Goal: Task Accomplishment & Management: Manage account settings

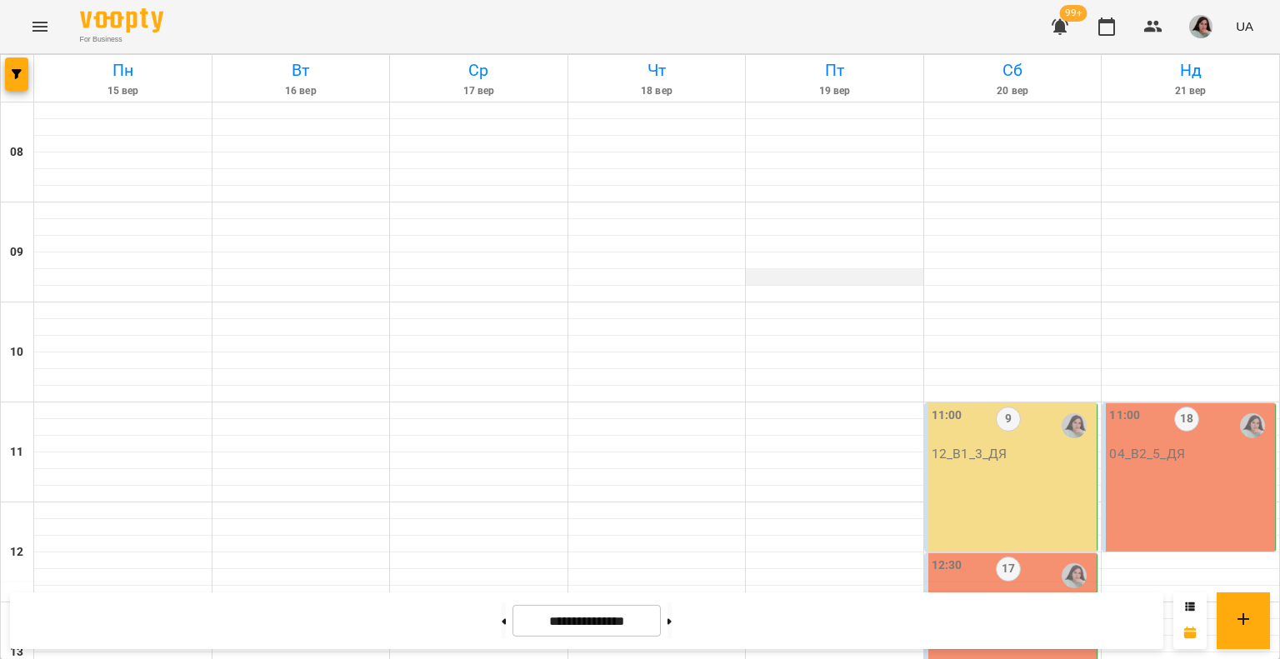
scroll to position [480, 0]
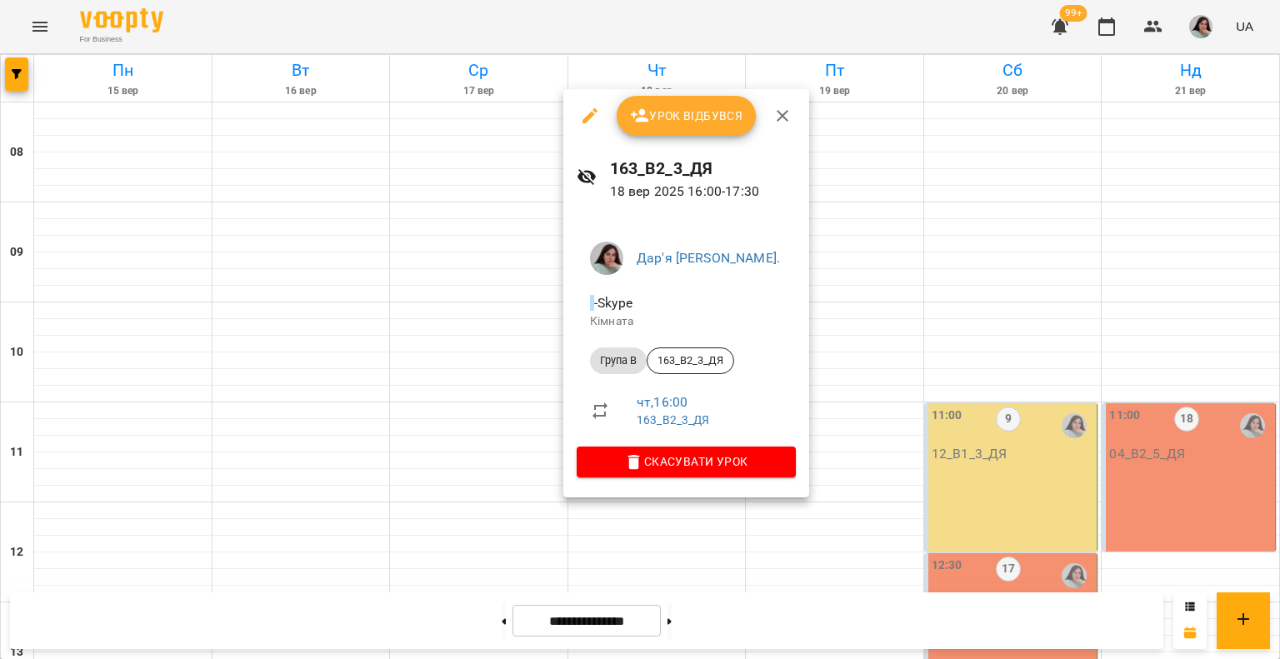
click at [707, 99] on button "Урок відбувся" at bounding box center [687, 116] width 140 height 40
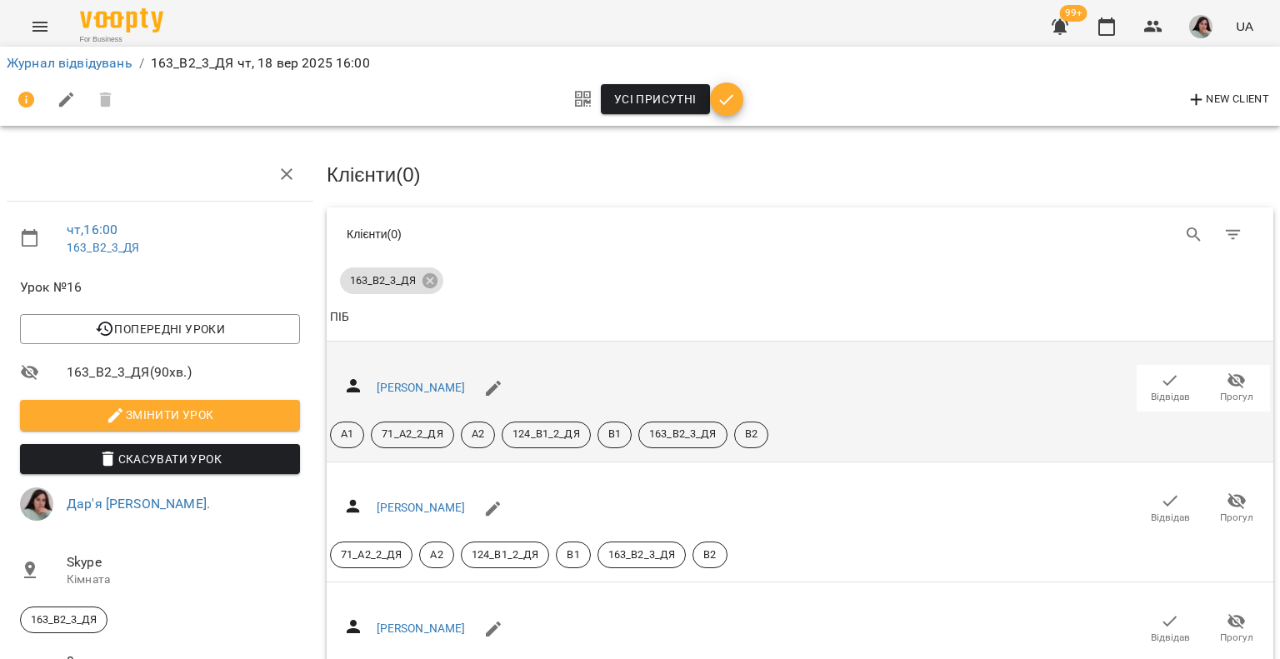
click at [1160, 386] on icon "button" at bounding box center [1170, 381] width 20 height 20
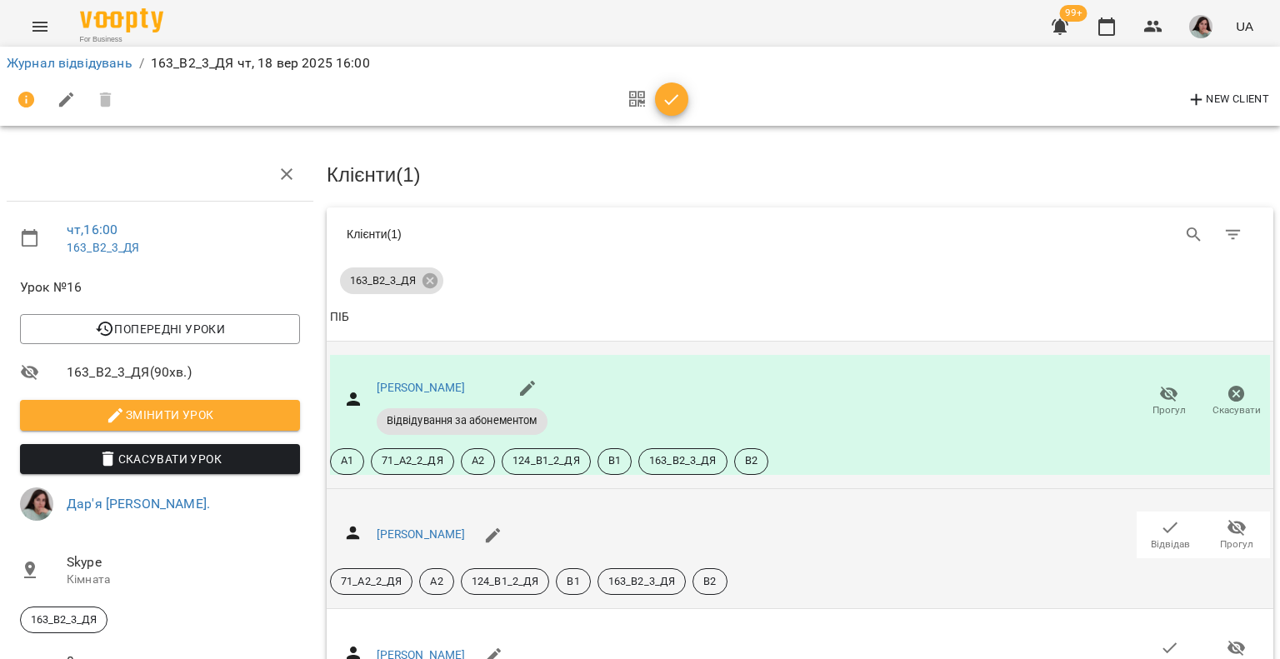
click at [1160, 538] on span "Відвідав" at bounding box center [1170, 545] width 39 height 14
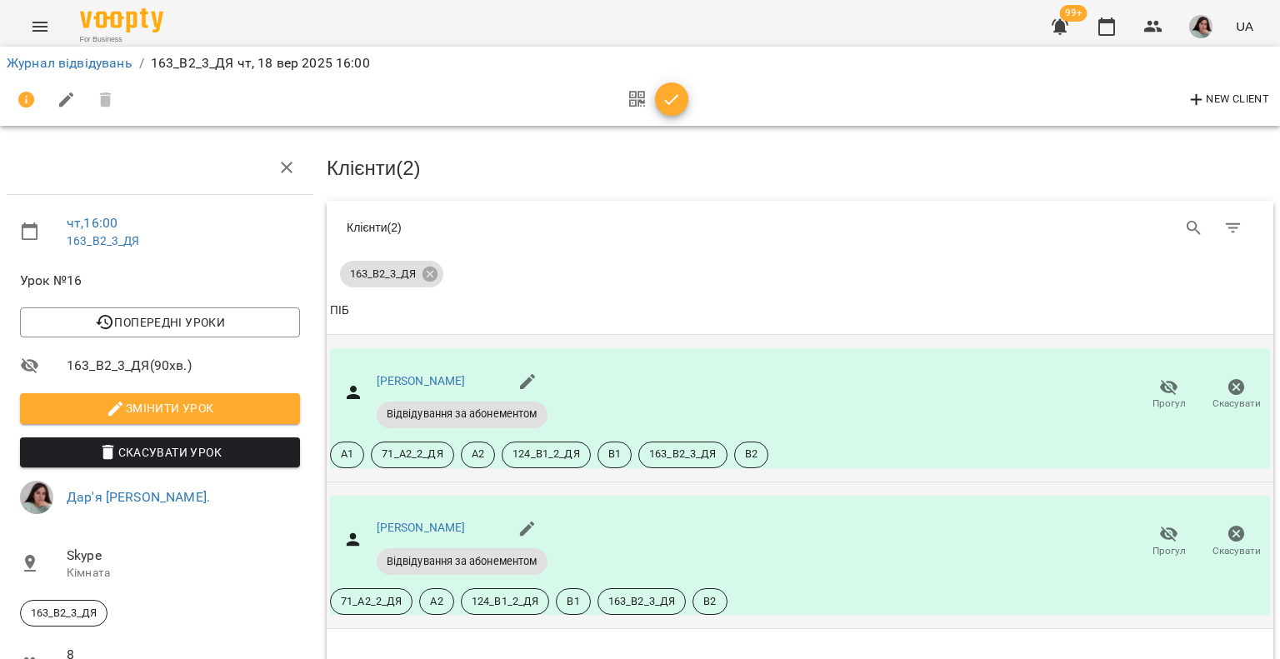
scroll to position [279, 0]
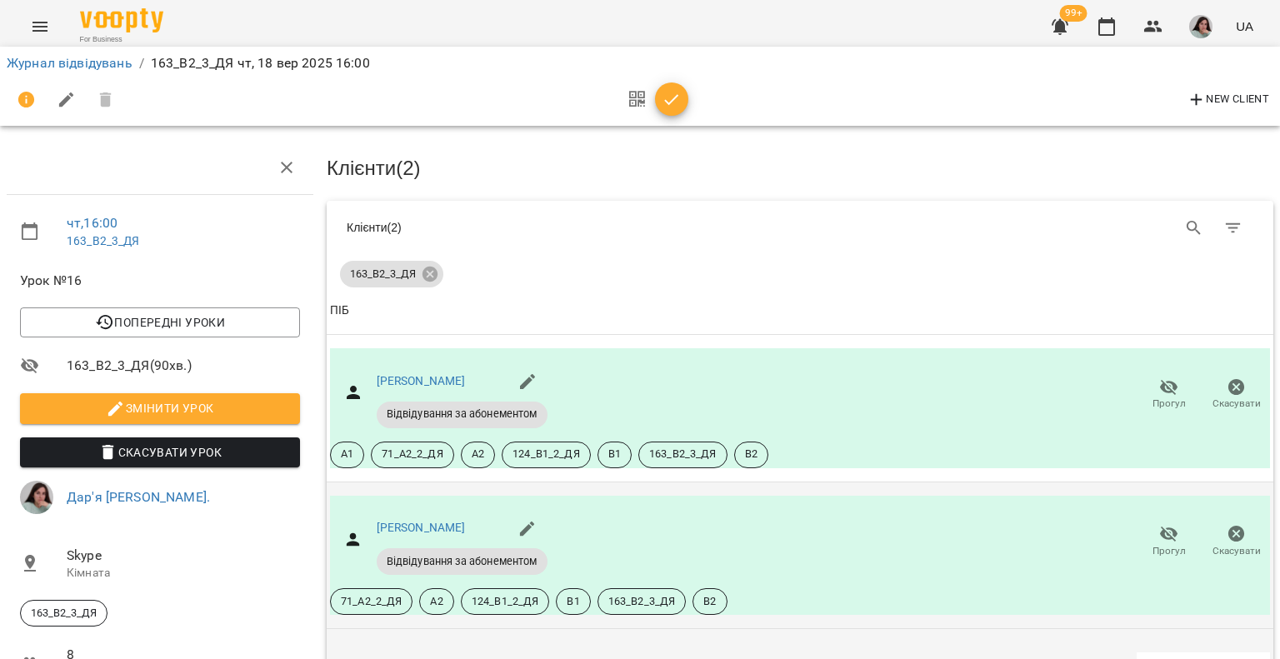
click at [1228, 658] on icon "button" at bounding box center [1237, 669] width 18 height 16
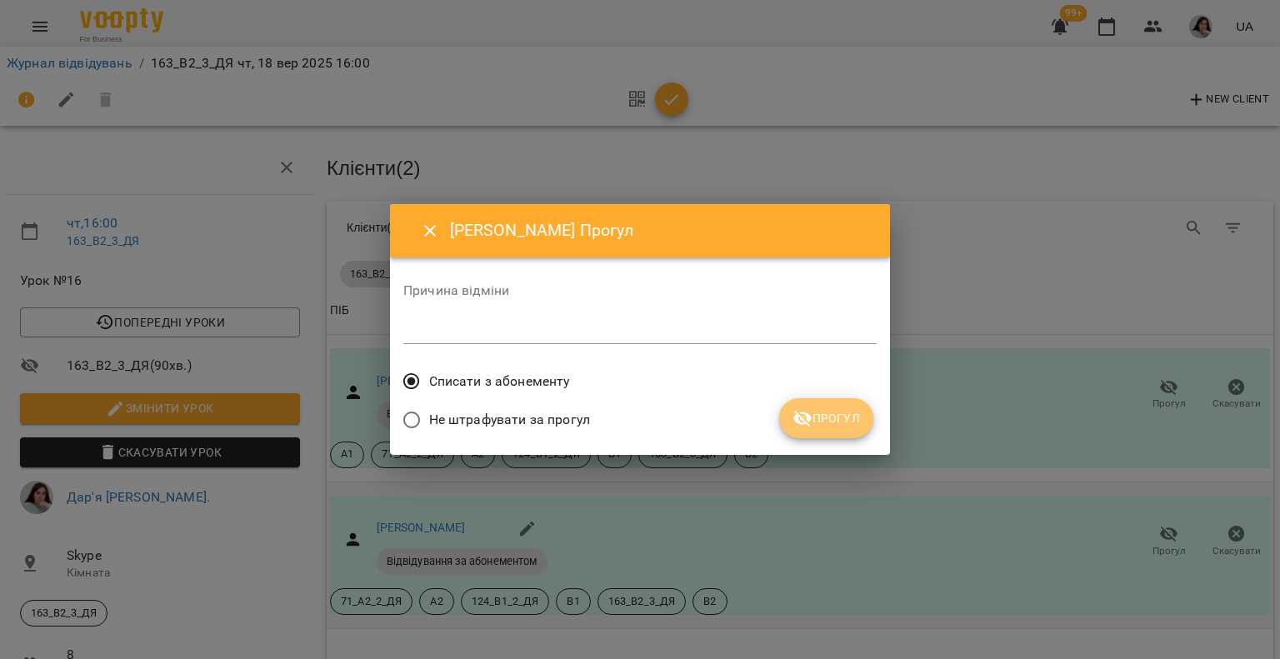
click at [833, 414] on span "Прогул" at bounding box center [827, 418] width 68 height 20
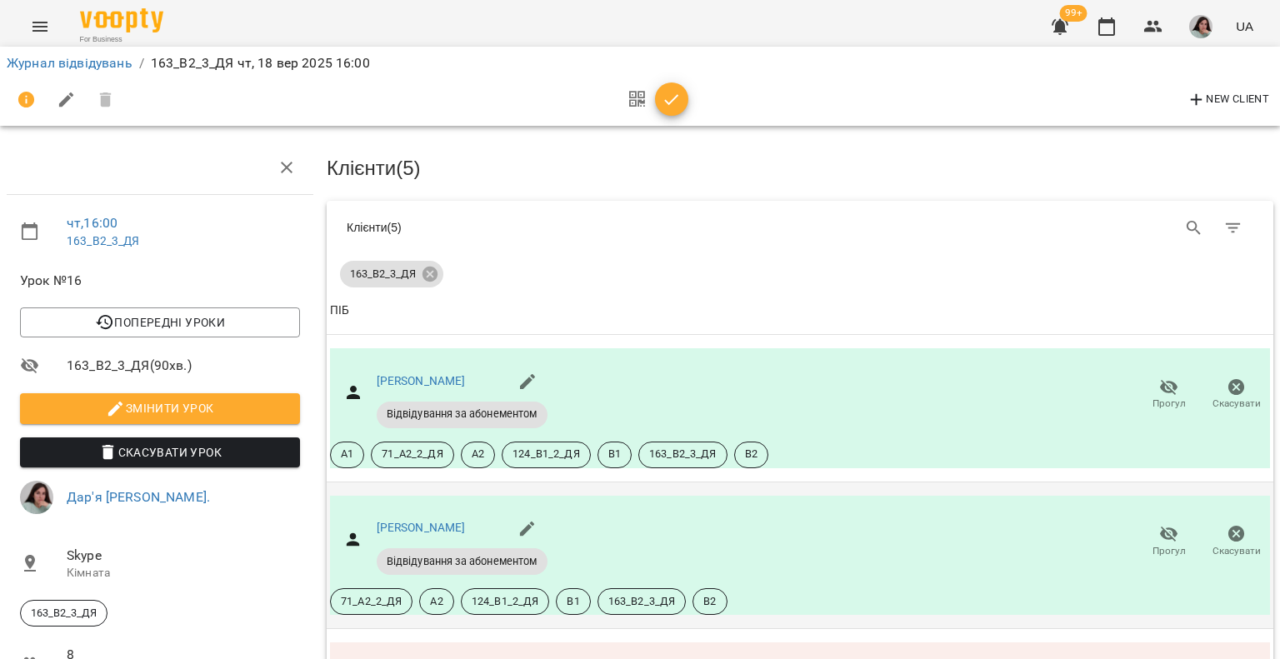
click at [671, 93] on icon "button" at bounding box center [672, 100] width 20 height 20
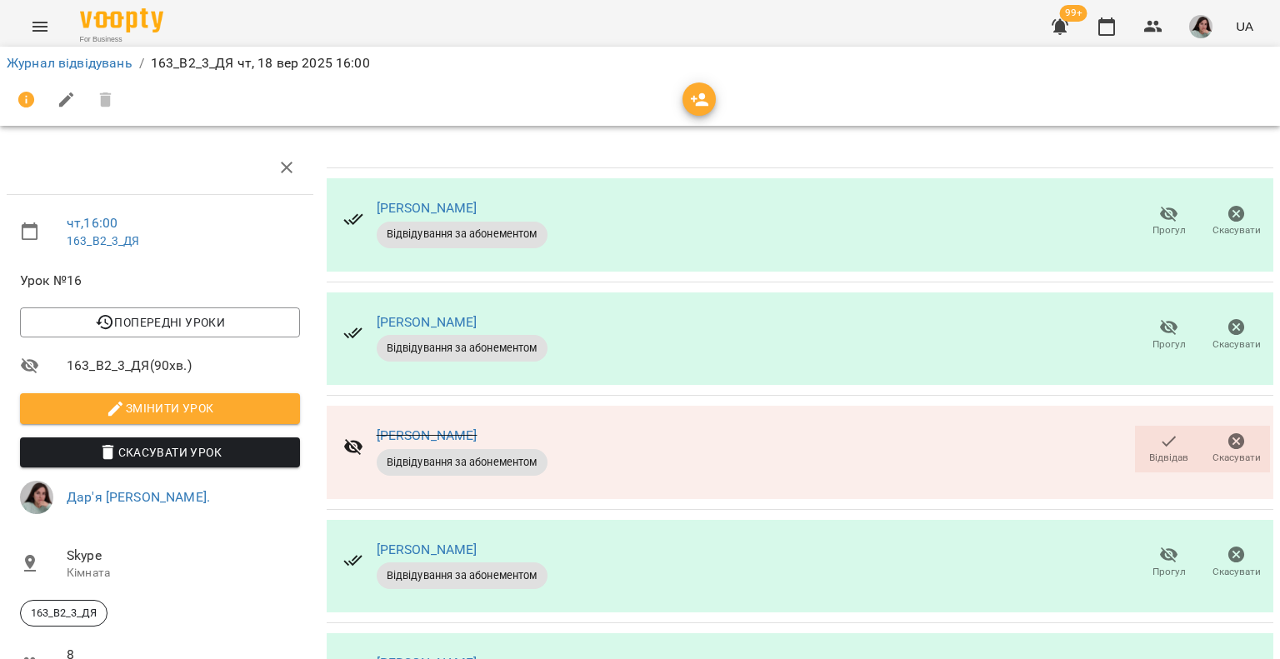
scroll to position [337, 0]
